Goal: Obtain resource: Download file/media

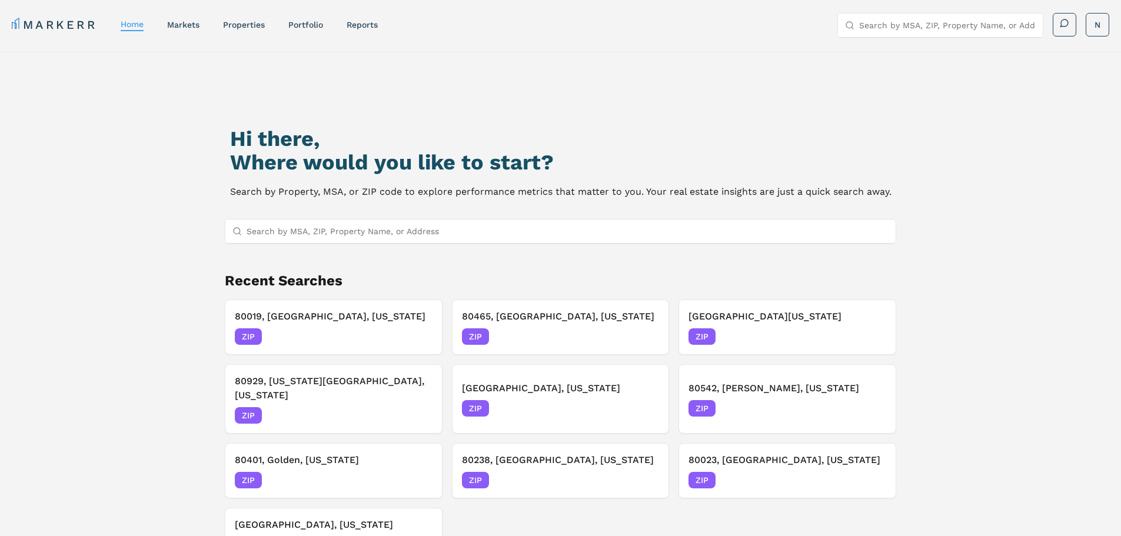
click at [411, 235] on input "Search by MSA, ZIP, Property Name, or Address" at bounding box center [568, 231] width 643 height 24
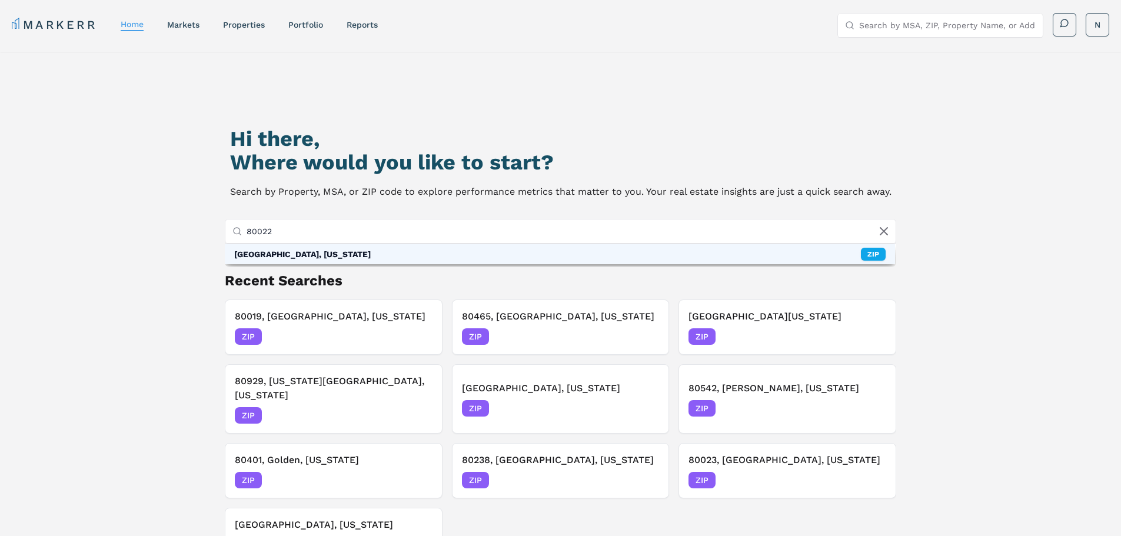
type input "80022"
click at [388, 255] on div "80022, Commerce City, Colorado ZIP" at bounding box center [560, 254] width 671 height 20
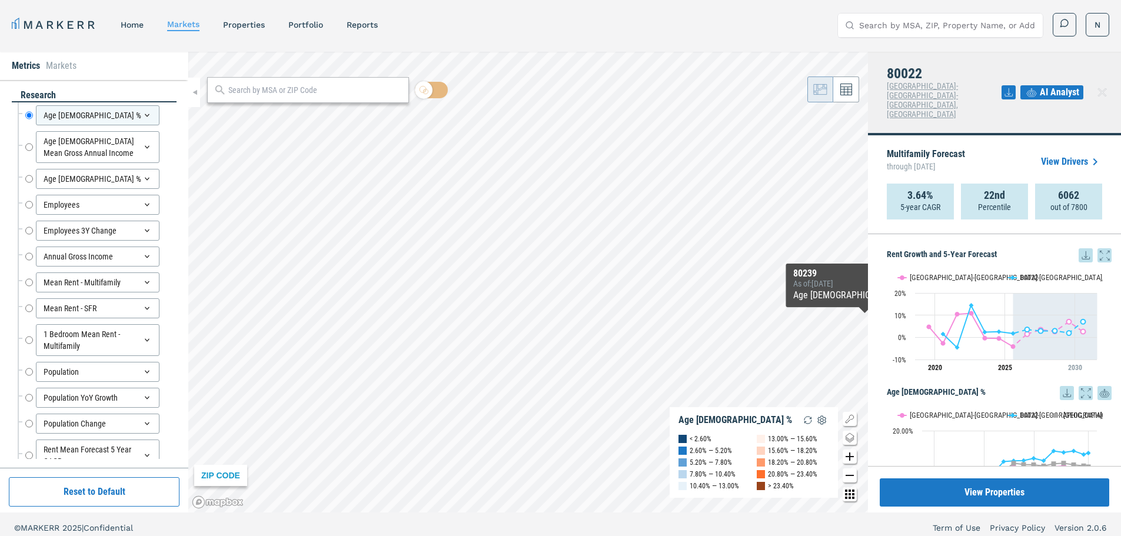
click at [1079, 248] on icon at bounding box center [1086, 255] width 14 height 14
click at [1018, 253] on div "Download as PNG" at bounding box center [1034, 250] width 68 height 12
click at [1022, 300] on div "Download as XLS" at bounding box center [1034, 303] width 68 height 12
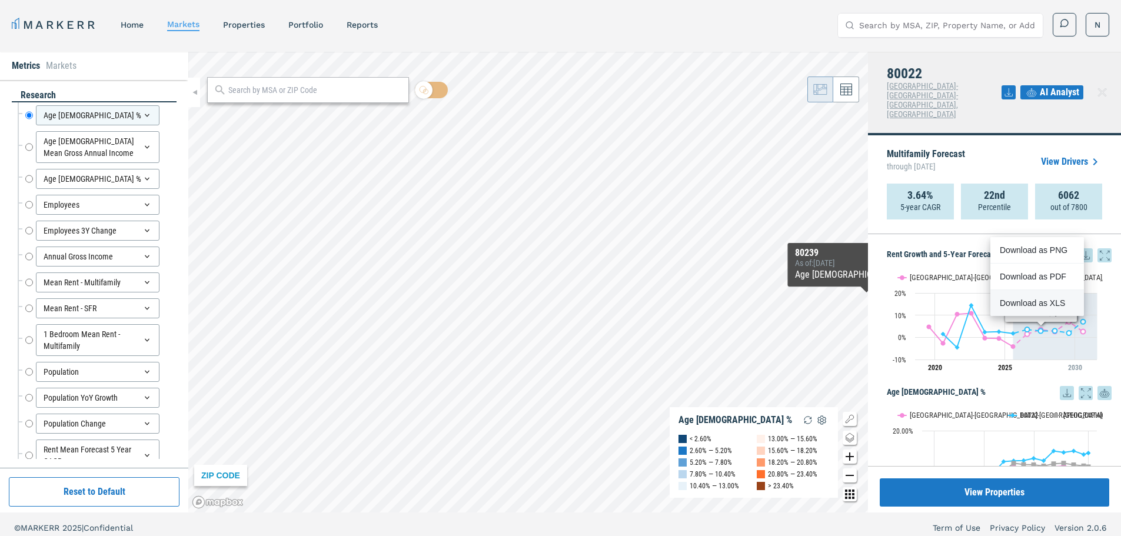
click at [1037, 302] on div "Download as XLS" at bounding box center [1034, 303] width 68 height 12
click at [1027, 305] on div "Download as XLS" at bounding box center [1034, 303] width 68 height 12
